Goal: Book appointment/travel/reservation

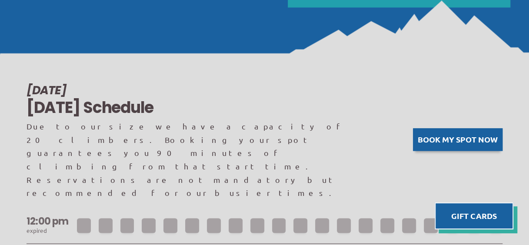
scroll to position [522, 0]
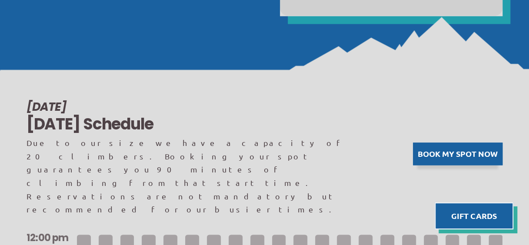
click at [450, 143] on button "Book my spot now" at bounding box center [458, 154] width 90 height 23
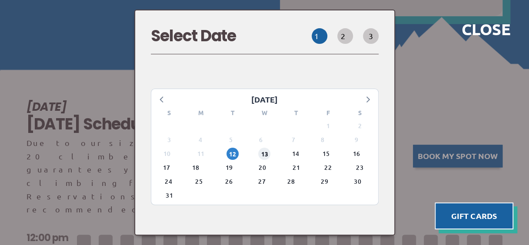
click at [267, 149] on span "13" at bounding box center [264, 154] width 12 height 12
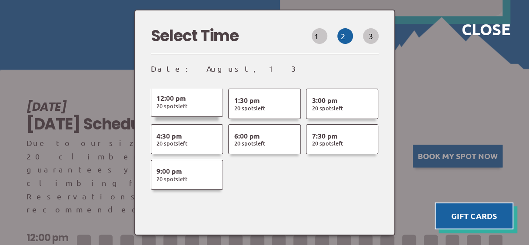
click at [176, 102] on span "20 Spot s Left" at bounding box center [171, 106] width 31 height 8
select select
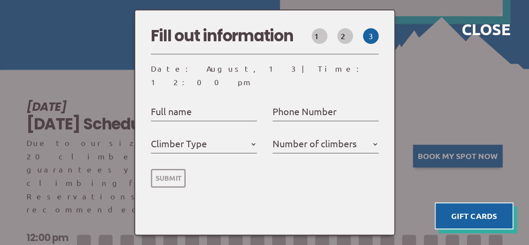
select select
click at [176, 105] on label "Full name" at bounding box center [171, 111] width 41 height 16
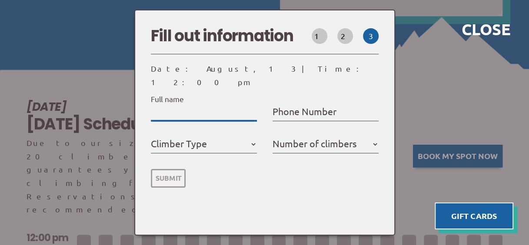
click at [176, 105] on input "Full name" at bounding box center [204, 112] width 106 height 14
type input "W"
select select
type input "Wy"
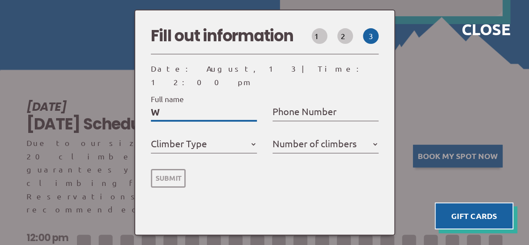
select select
type input "Wyn"
select select
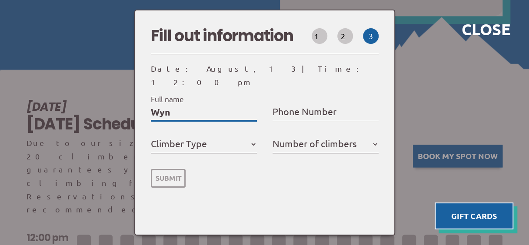
type input "Wynn"
select select
type input "Wynne"
select select
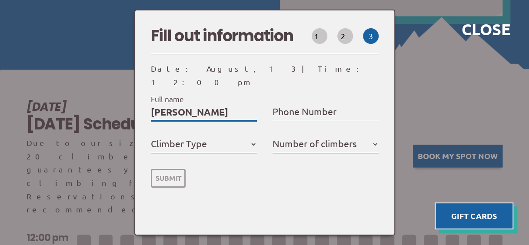
select select
type input "Wynne"
select select
type input "Wynne C"
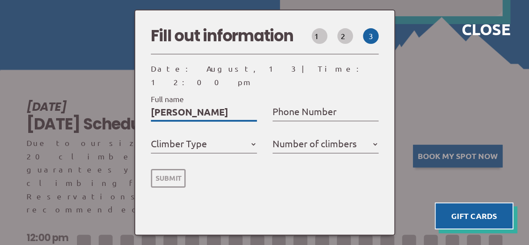
select select
type input "Wynne Ca"
select select
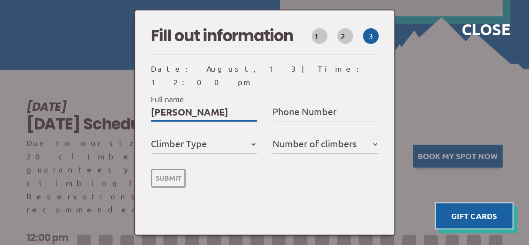
type input "Wynne Car"
select select
type input "Wynne Carl"
select select
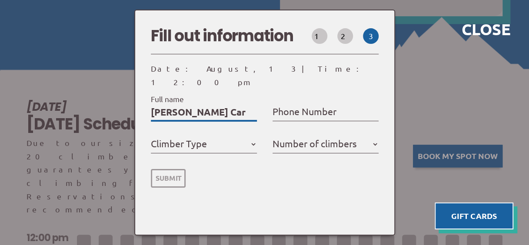
select select
type input "Wynne Carls"
select select
type input "Wynne Carlso"
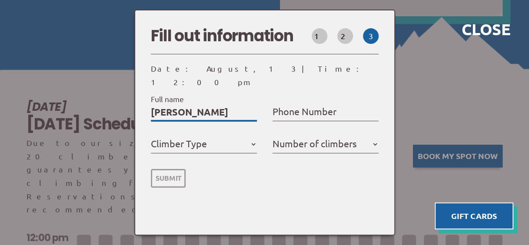
select select
type input "Wynne Carlson"
select select
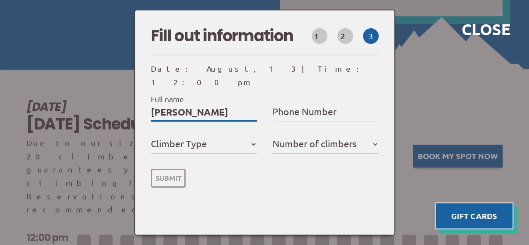
type input "Wynne Carlson"
click at [306, 106] on label "Phone Number" at bounding box center [305, 111] width 64 height 16
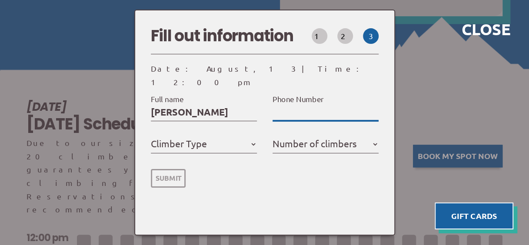
click at [306, 106] on input "Phone Number" at bounding box center [326, 112] width 106 height 14
type input "6"
select select
type input "63"
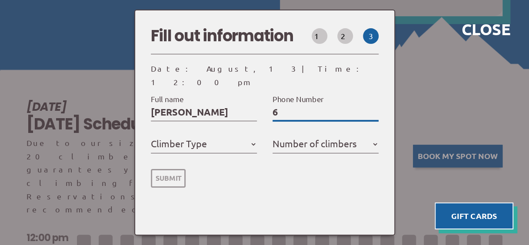
select select
type input "630"
select select
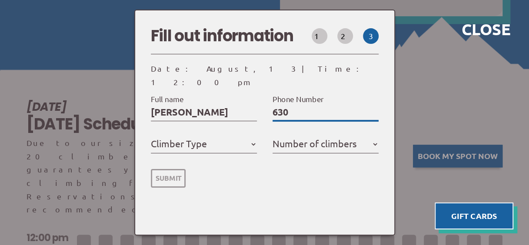
type input "6309"
select select
type input "63099"
select select
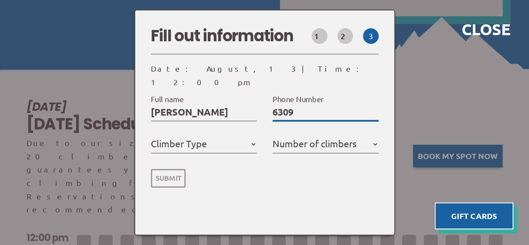
select select
type input "630999"
select select
type input "6309993"
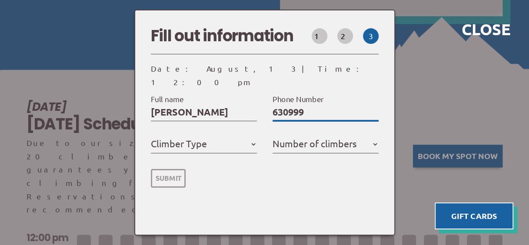
select select
type input "63099938"
select select
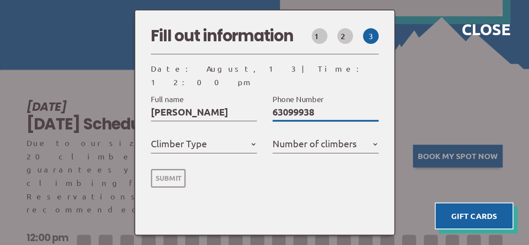
type input "630999381"
select select
type input "6309993818"
select select
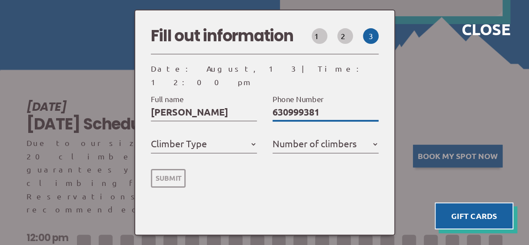
select select
type input "6309993818"
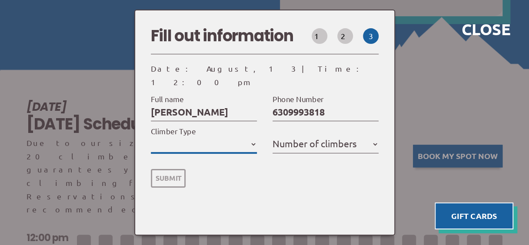
click at [252, 137] on select "Member Day Climber First Time Climber" at bounding box center [204, 144] width 106 height 14
select select "First Time Climber"
click at [154, 137] on select "Member Day Climber First Time Climber" at bounding box center [204, 144] width 106 height 14
click at [351, 136] on label "Number of climbers" at bounding box center [315, 144] width 84 height 16
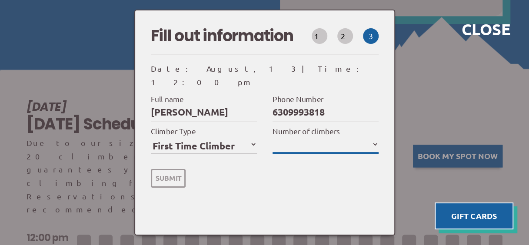
click at [351, 137] on select "1 2 3 4 5" at bounding box center [326, 144] width 106 height 14
select select "1"
click at [175, 172] on input "Submit" at bounding box center [168, 178] width 35 height 19
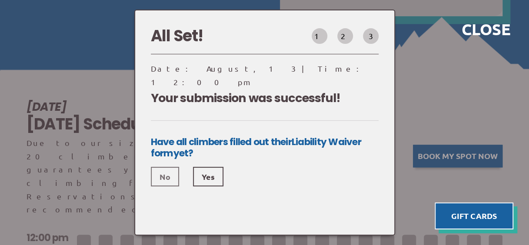
click at [168, 168] on link "No" at bounding box center [165, 177] width 28 height 20
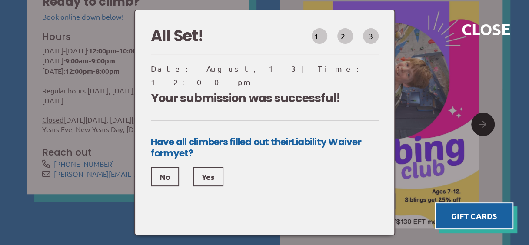
scroll to position [217, 0]
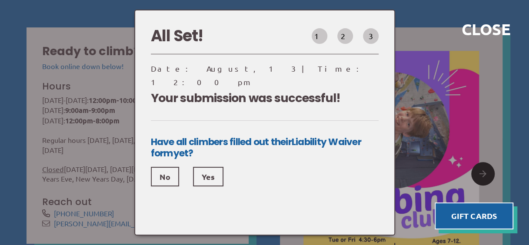
click at [80, 75] on div at bounding box center [264, 122] width 529 height 245
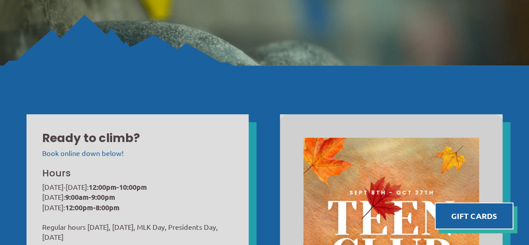
scroll to position [0, 0]
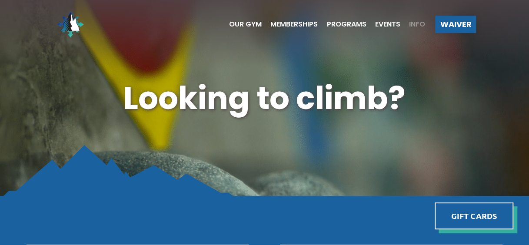
click at [412, 22] on span "Info" at bounding box center [417, 24] width 16 height 7
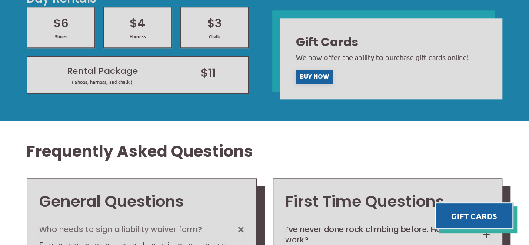
scroll to position [522, 0]
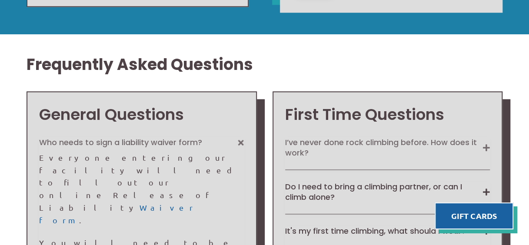
click at [486, 146] on button "I’ve never done rock climbing before. How does it work?" at bounding box center [387, 147] width 205 height 20
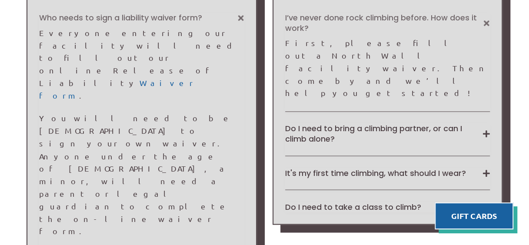
scroll to position [652, 0]
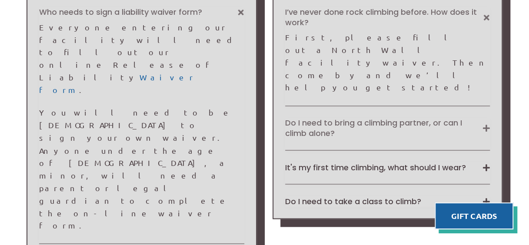
click at [484, 118] on button "Do I need to bring a climbing partner, or can I climb alone?" at bounding box center [387, 128] width 205 height 20
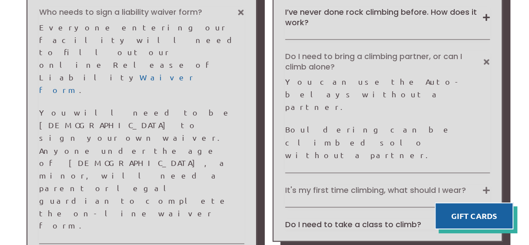
click at [483, 185] on button "It's my first time climbing, what should I wear?" at bounding box center [387, 190] width 205 height 10
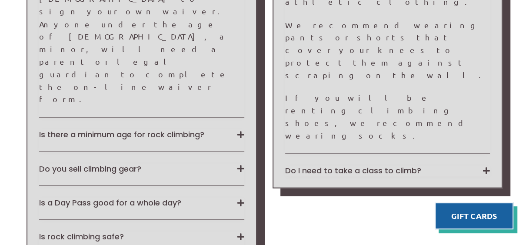
scroll to position [782, 0]
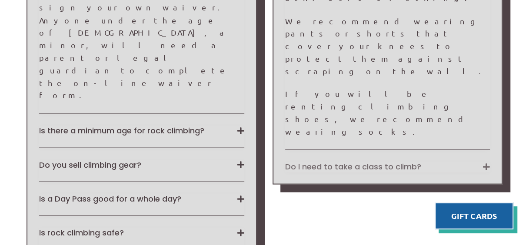
click at [485, 161] on button "Do I need to take a class to climb?" at bounding box center [387, 166] width 205 height 10
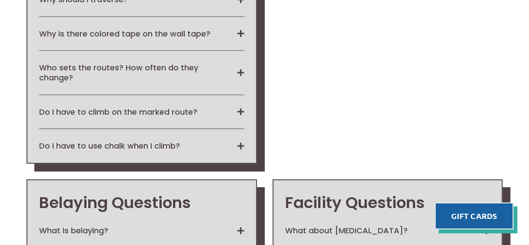
scroll to position [1261, 0]
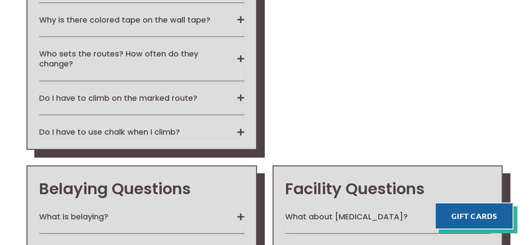
click at [239, 212] on button "What is belaying?" at bounding box center [141, 217] width 205 height 10
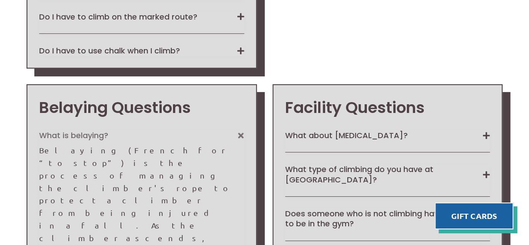
scroll to position [1348, 0]
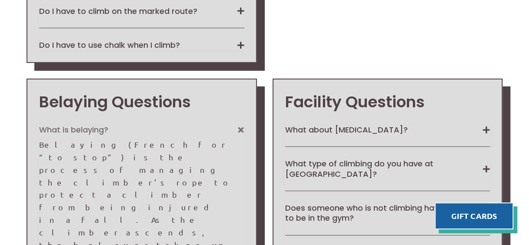
click at [485, 203] on button "Does someone who is not climbing have to pay to be in the gym?" at bounding box center [387, 213] width 205 height 20
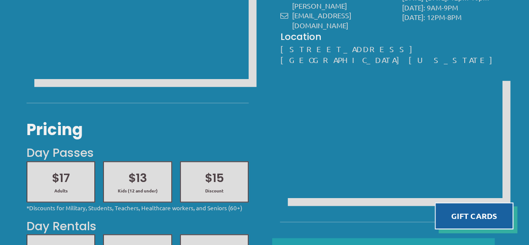
scroll to position [0, 0]
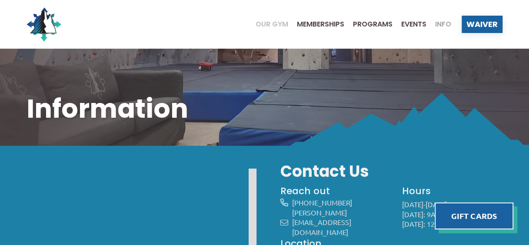
click at [265, 25] on span "Our Gym" at bounding box center [272, 24] width 33 height 7
